Goal: Check status: Check status

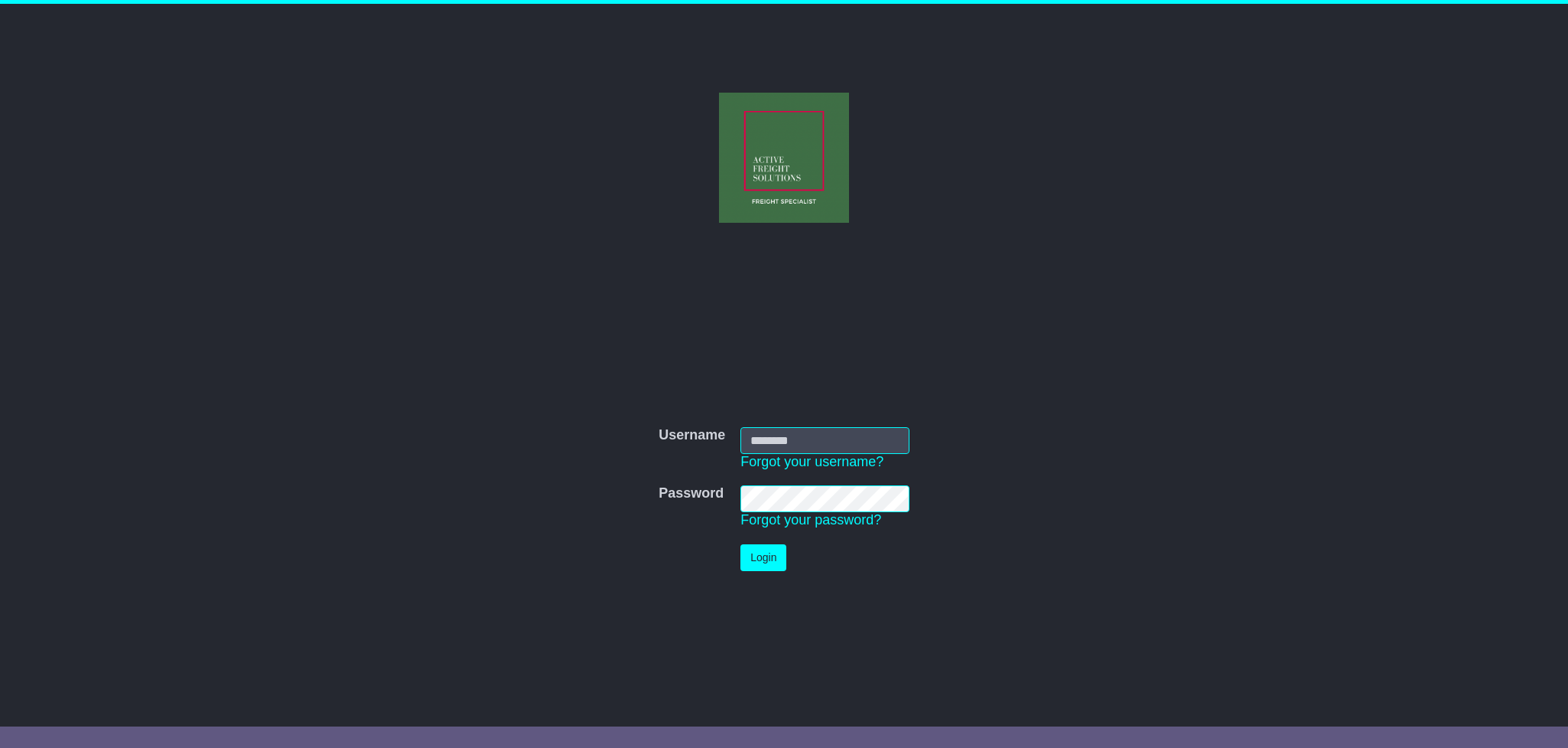
type input "**********"
click at [763, 561] on button "Login" at bounding box center [763, 557] width 46 height 26
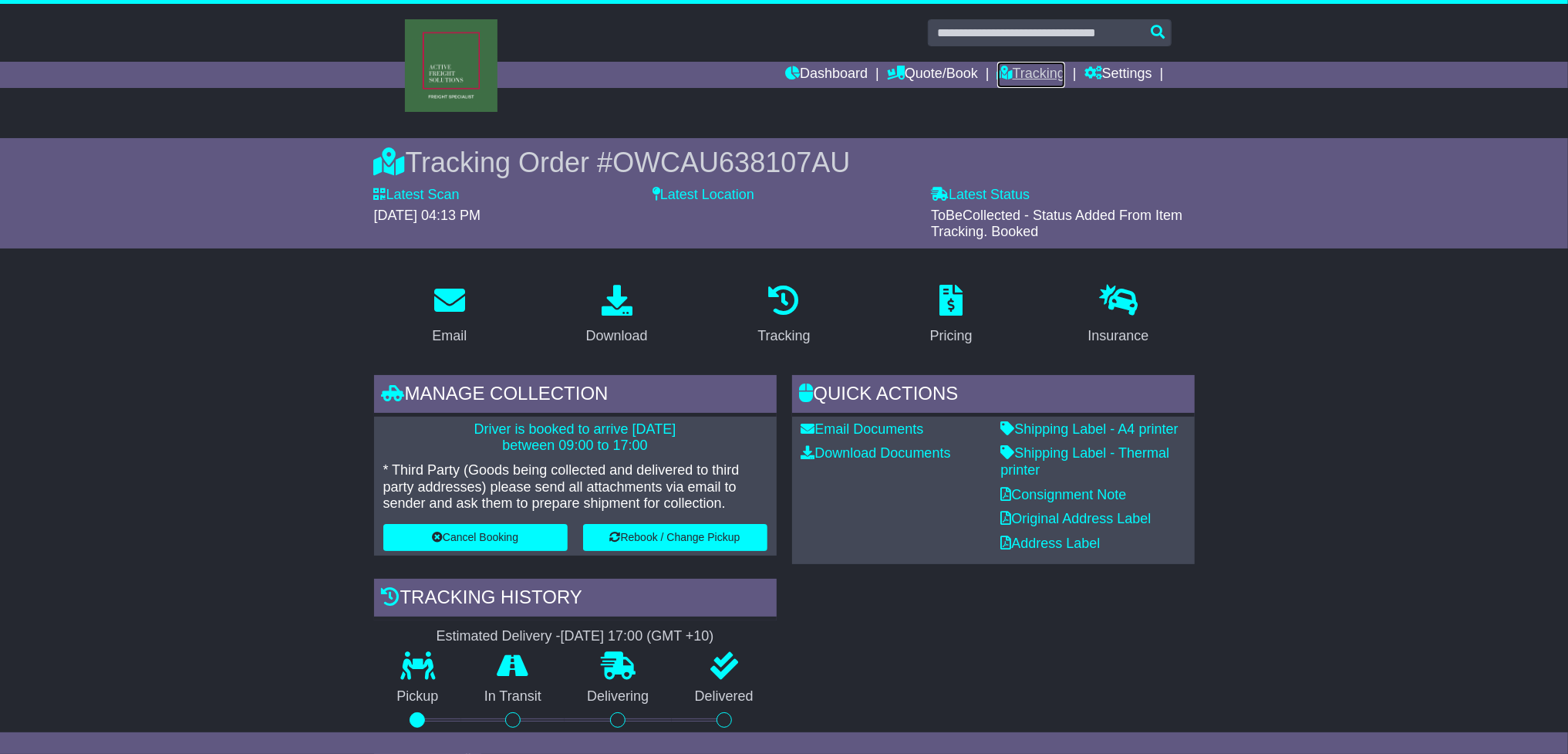
click at [1026, 66] on link "Tracking" at bounding box center [1031, 74] width 68 height 26
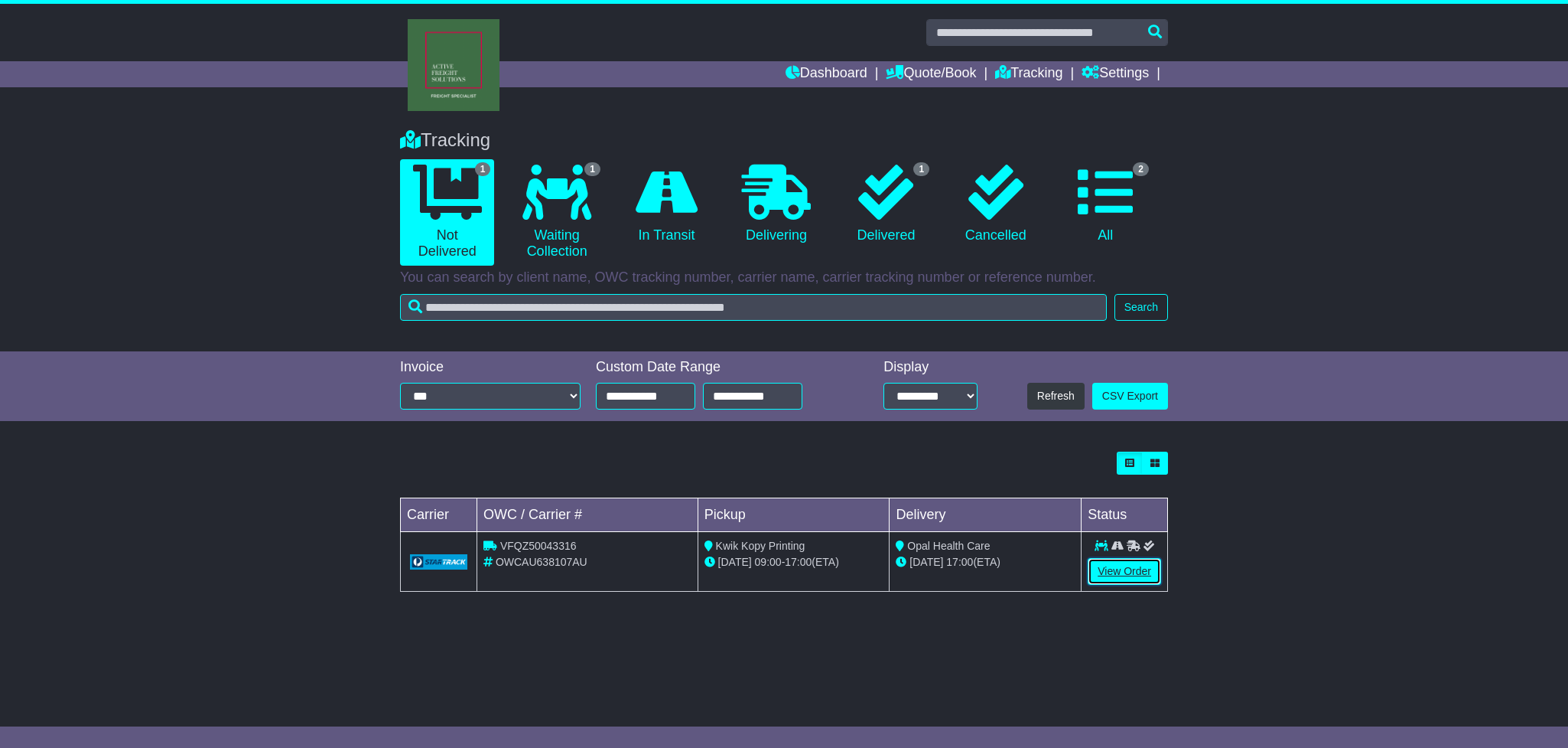
click at [1126, 570] on link "View Order" at bounding box center [1124, 571] width 74 height 26
